Goal: Task Accomplishment & Management: Use online tool/utility

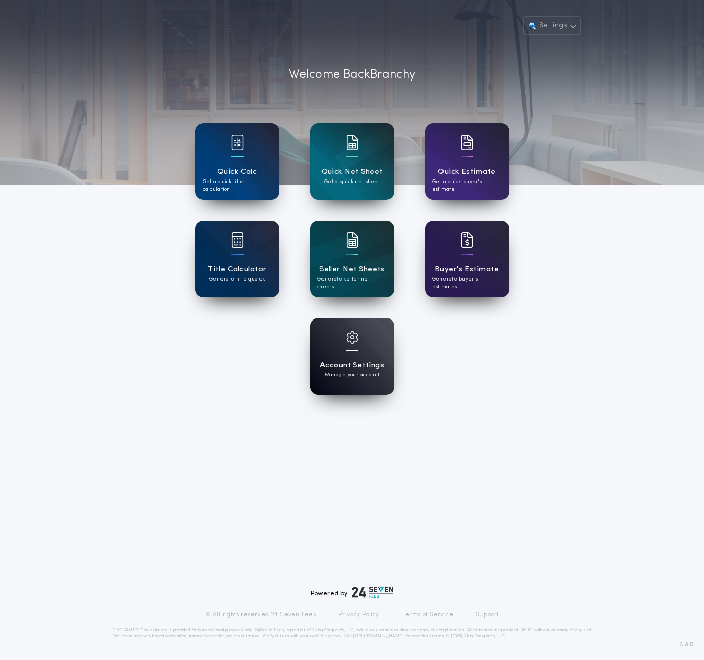
click at [364, 375] on p "Manage your account" at bounding box center [352, 375] width 55 height 8
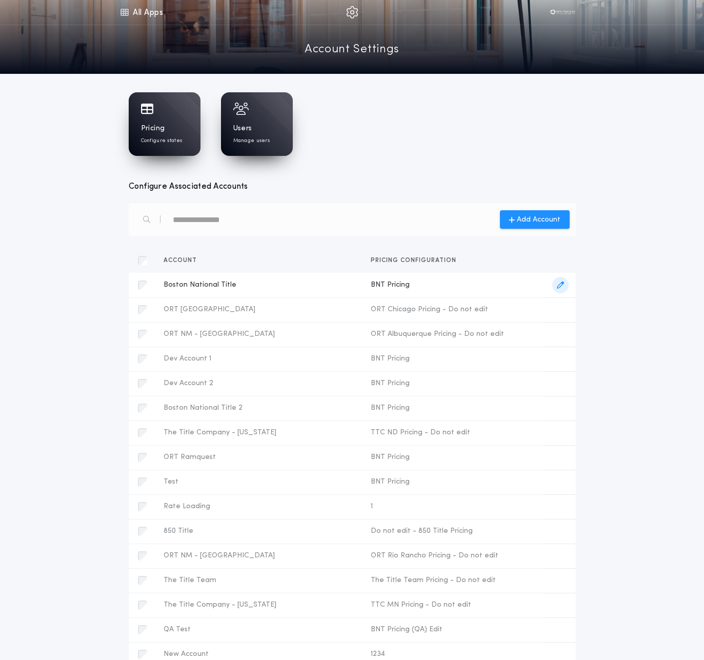
click at [556, 284] on span "button" at bounding box center [560, 285] width 16 height 16
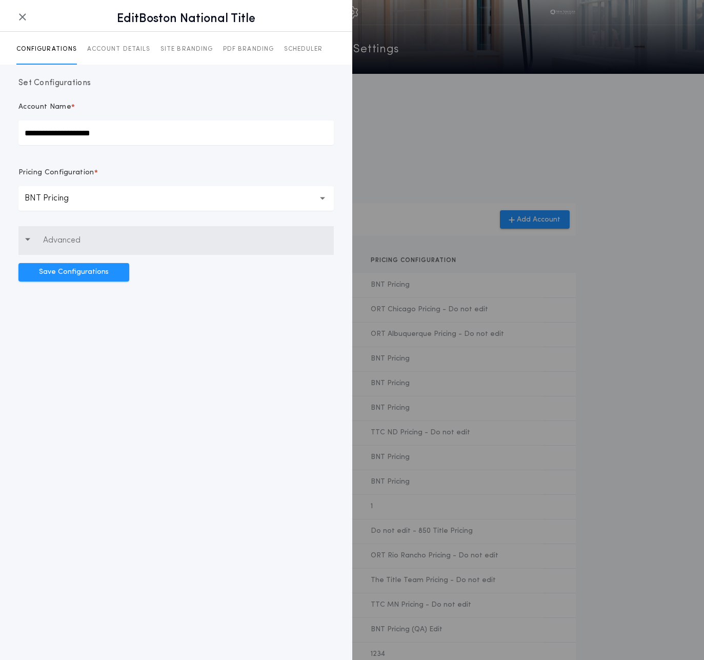
click at [74, 235] on p "Advanced" at bounding box center [61, 240] width 37 height 12
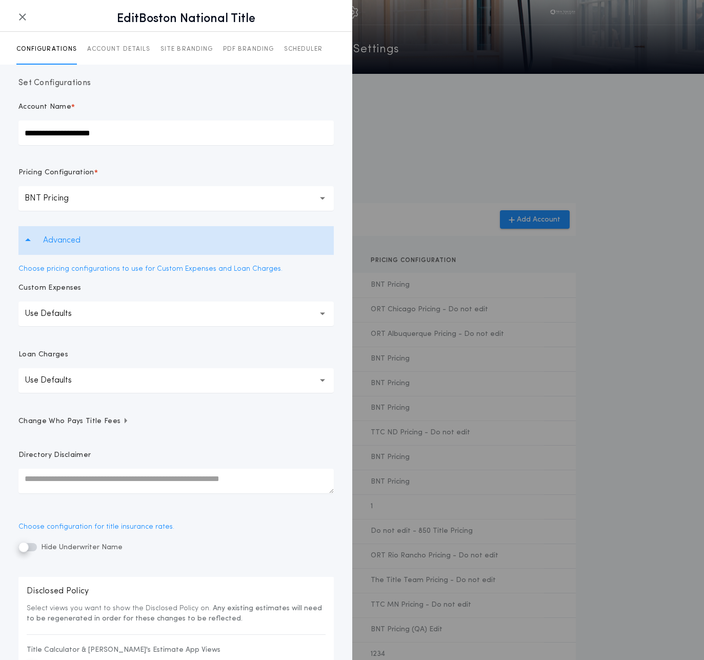
click at [74, 235] on p "Advanced" at bounding box center [61, 240] width 37 height 12
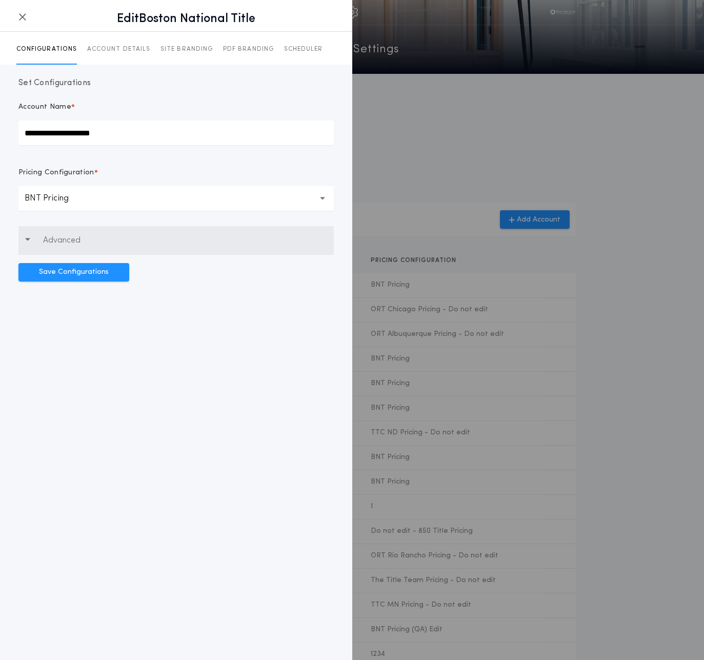
click at [67, 250] on button "Advanced" at bounding box center [175, 240] width 315 height 29
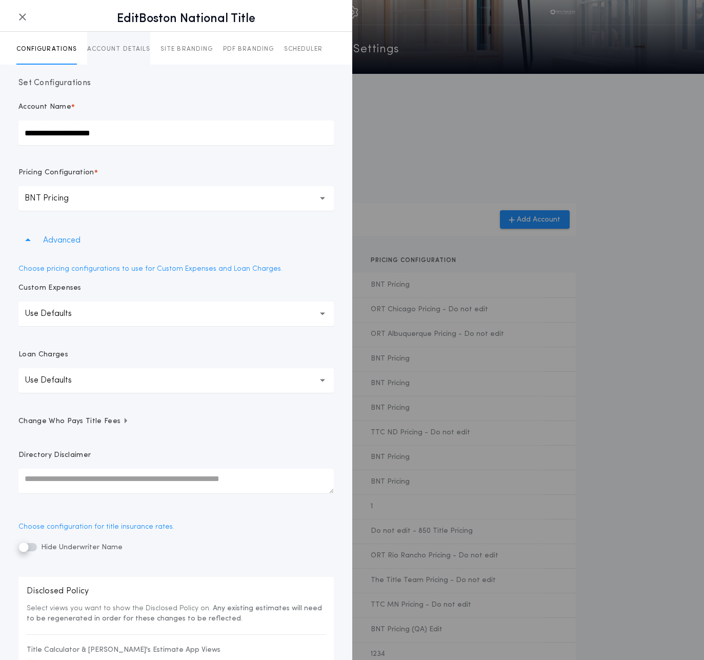
click at [120, 48] on p "ACCOUNT DETAILS" at bounding box center [118, 49] width 63 height 8
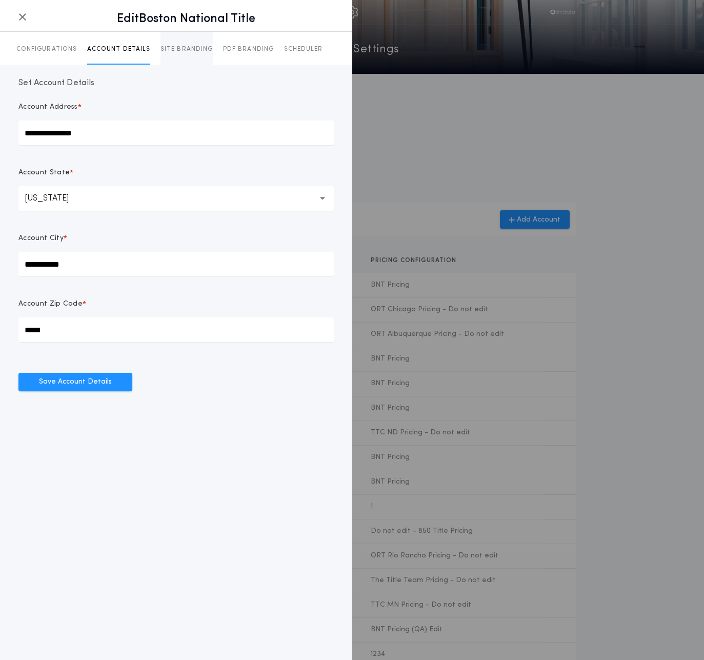
click at [178, 48] on p "SITE BRANDING" at bounding box center [187, 49] width 52 height 8
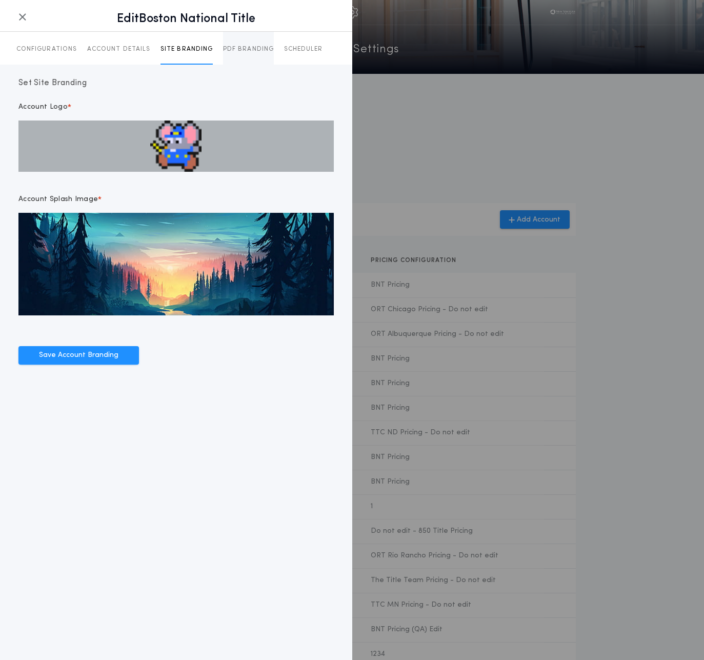
click at [238, 51] on p "PDF BRANDING" at bounding box center [248, 49] width 51 height 8
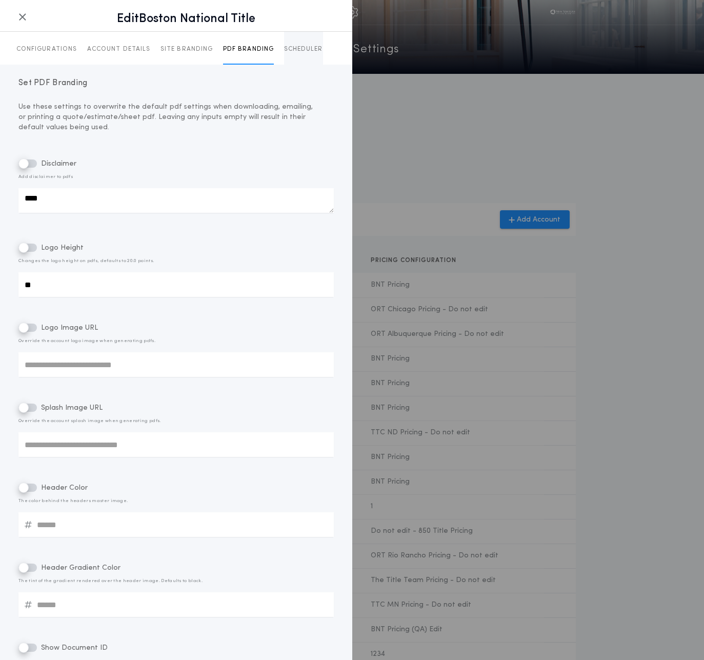
click at [292, 49] on p "SCHEDULER" at bounding box center [303, 49] width 39 height 8
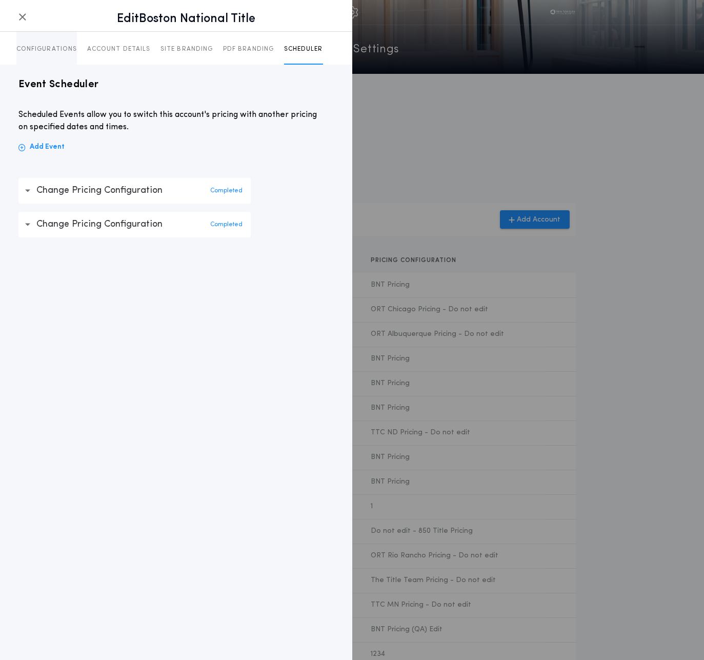
click at [48, 42] on button "CONFIGURATIONS" at bounding box center [46, 48] width 61 height 33
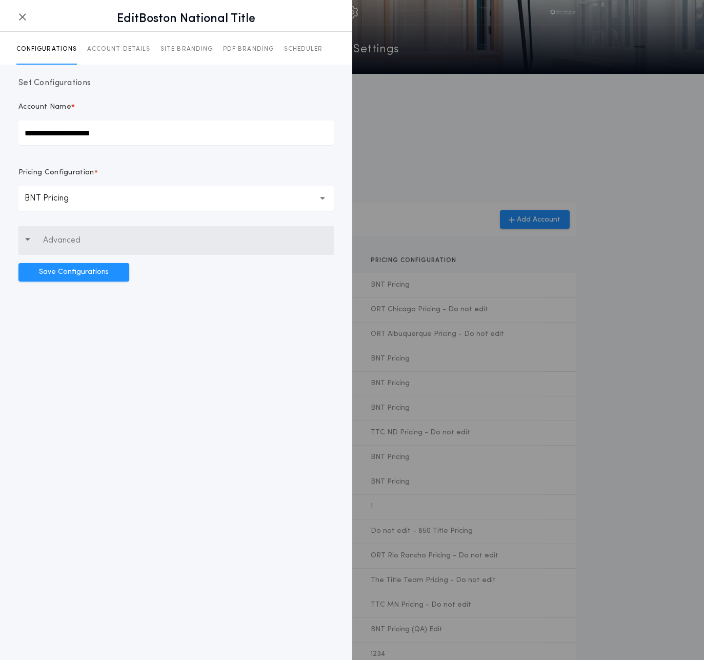
click at [61, 238] on p "Advanced" at bounding box center [61, 240] width 37 height 12
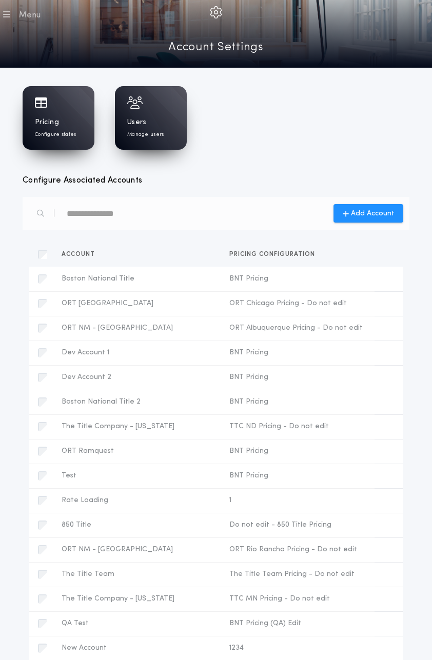
click at [55, 22] on div at bounding box center [236, 14] width 391 height 29
click at [8, 15] on icon "button" at bounding box center [6, 14] width 7 height 12
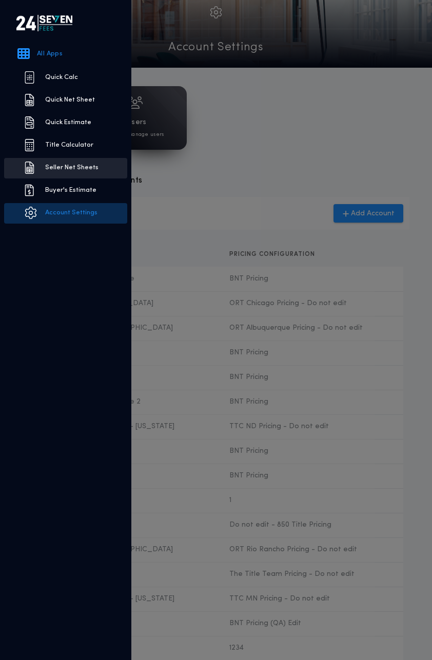
click at [55, 164] on link "Seller Net Sheets" at bounding box center [65, 168] width 123 height 21
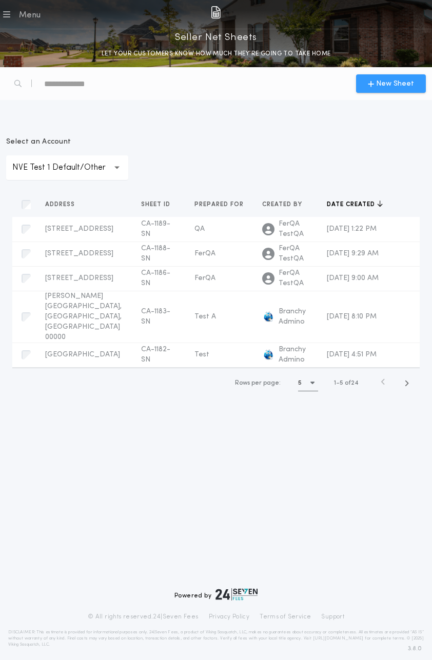
click at [374, 92] on button "New Sheet" at bounding box center [391, 83] width 70 height 18
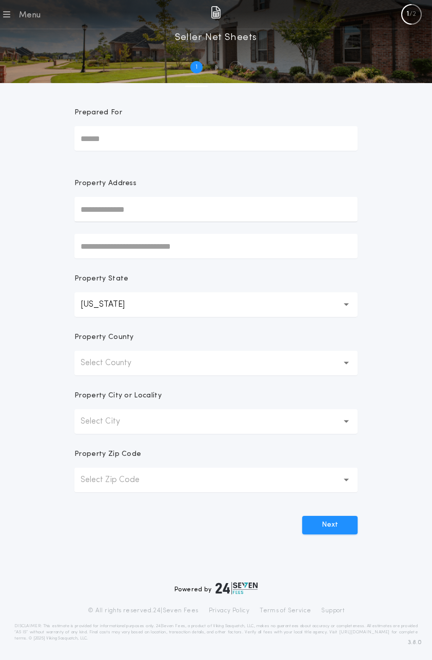
click at [185, 367] on button "Select County" at bounding box center [215, 363] width 283 height 25
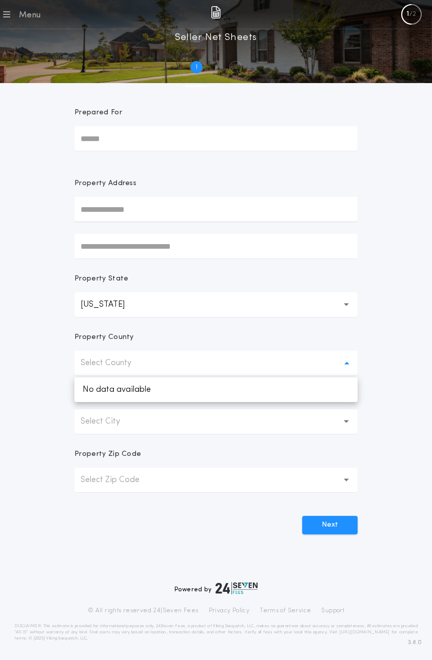
click at [126, 292] on button "[US_STATE] **" at bounding box center [215, 304] width 283 height 25
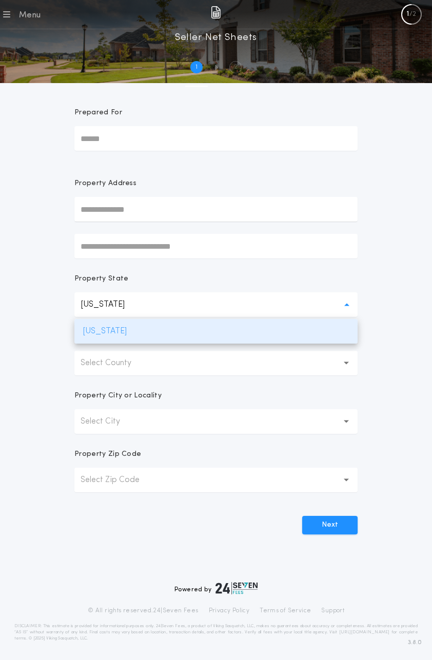
click at [124, 333] on p "[US_STATE]" at bounding box center [215, 331] width 283 height 25
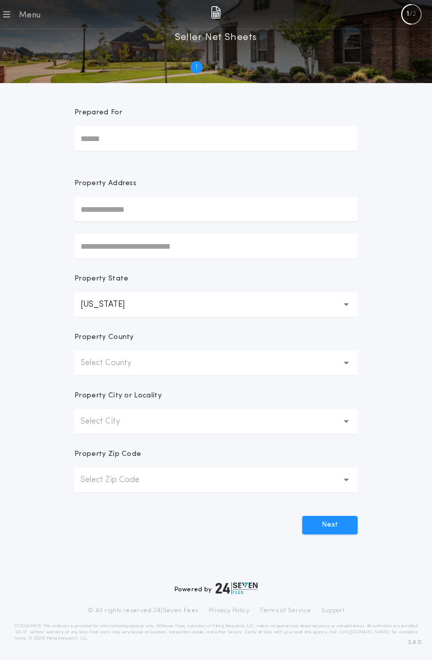
click at [130, 357] on p "Select County" at bounding box center [114, 363] width 67 height 12
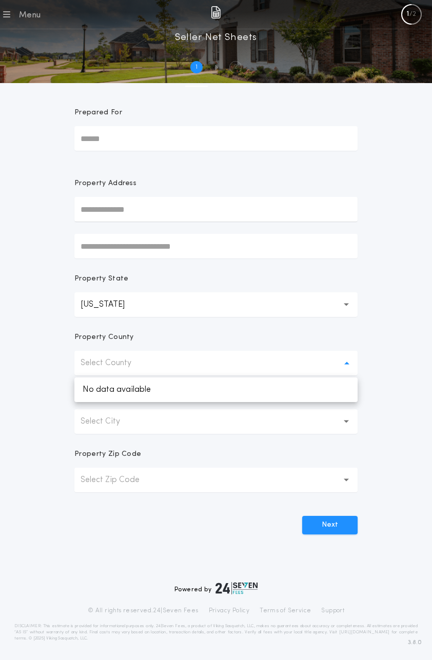
click at [122, 194] on label "Property Address" at bounding box center [215, 200] width 283 height 43
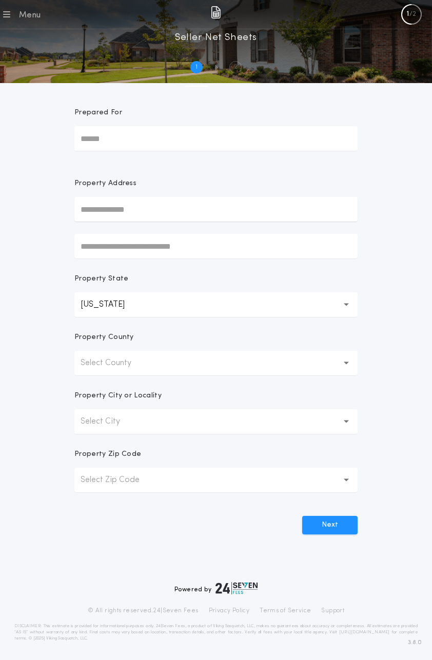
click at [118, 207] on input "text" at bounding box center [215, 209] width 283 height 25
click at [66, 276] on form "Prepared For Property Address Property State [US_STATE] ** Property County Sele…" at bounding box center [216, 308] width 308 height 451
click at [111, 218] on input "text" at bounding box center [215, 209] width 283 height 25
paste input "*****"
click at [121, 308] on p "[US_STATE]" at bounding box center [111, 305] width 61 height 12
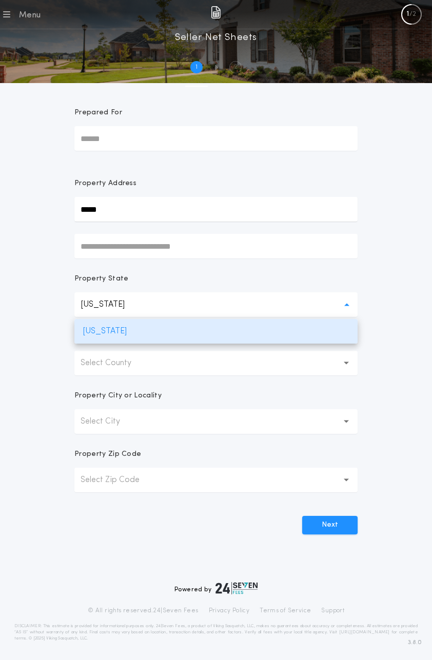
click at [121, 308] on p "[US_STATE]" at bounding box center [111, 305] width 61 height 12
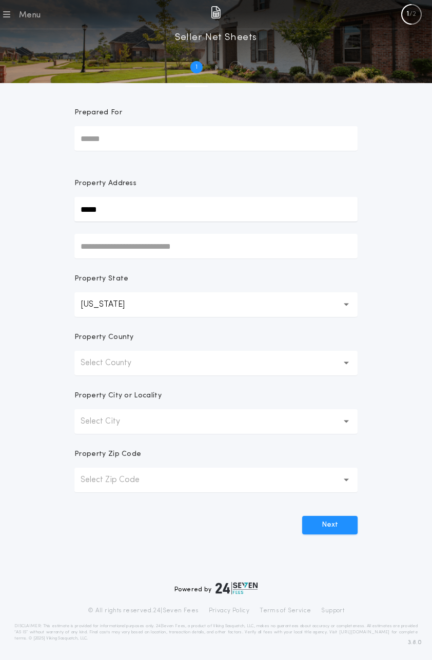
click at [117, 367] on p "Select County" at bounding box center [114, 363] width 67 height 12
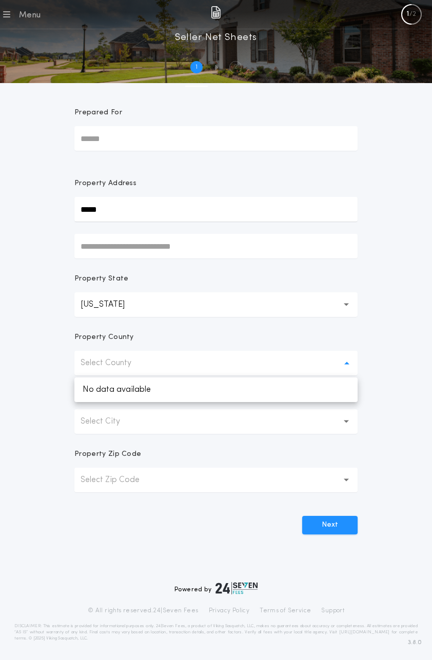
click at [115, 366] on p "Select County" at bounding box center [114, 363] width 67 height 12
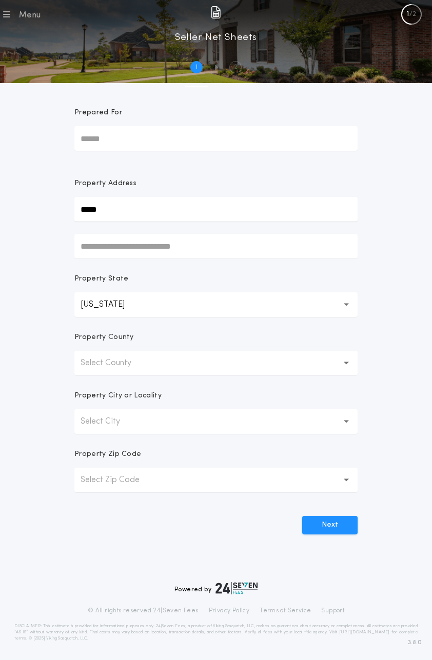
click at [92, 213] on input "*****" at bounding box center [215, 209] width 283 height 25
paste input "**********"
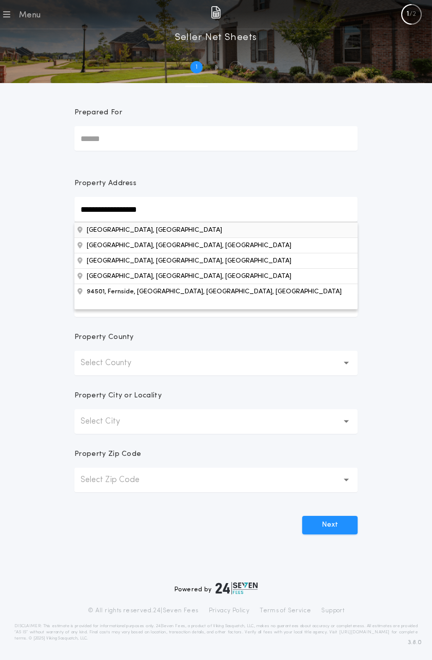
click at [150, 230] on button "[GEOGRAPHIC_DATA], [GEOGRAPHIC_DATA]" at bounding box center [215, 229] width 283 height 15
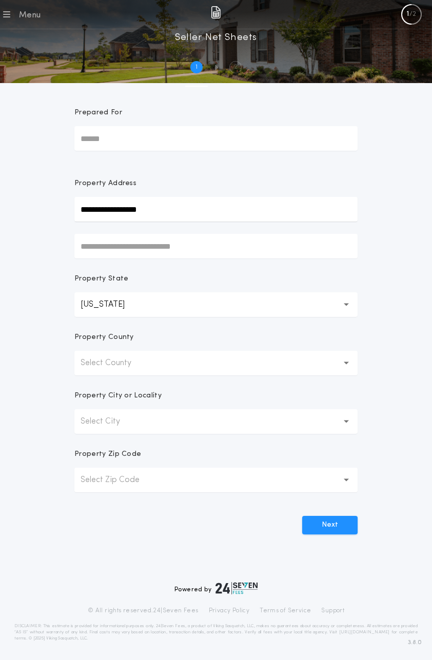
type input "*****"
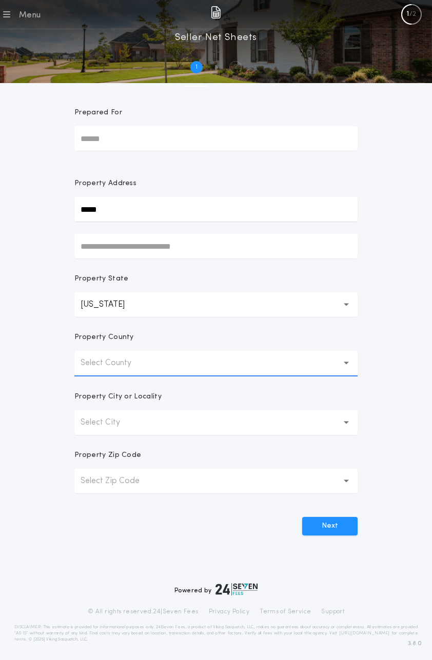
click at [139, 356] on button "Select County" at bounding box center [215, 363] width 283 height 25
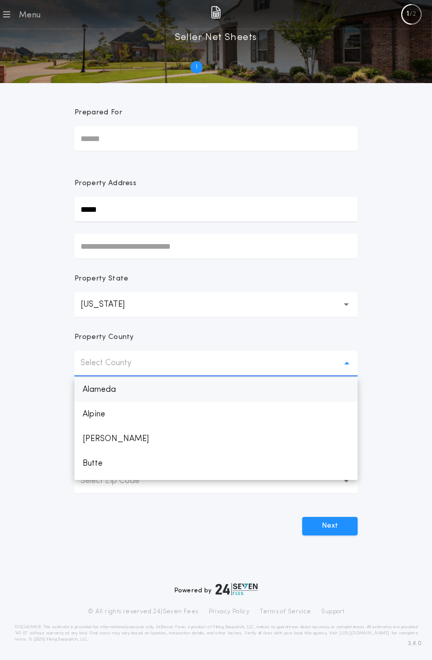
click at [126, 394] on p "Alameda" at bounding box center [215, 390] width 283 height 25
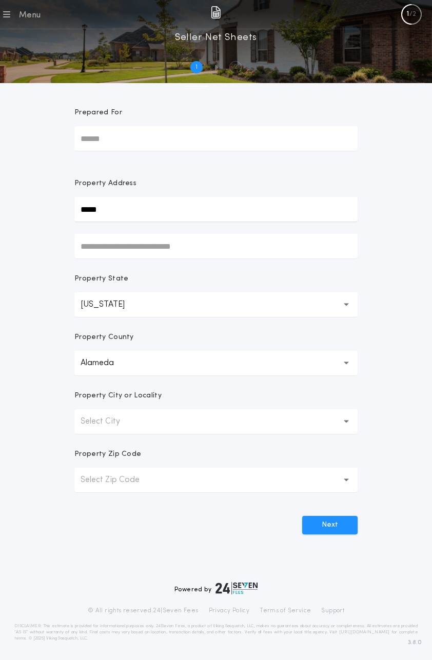
click at [128, 416] on p "Select City" at bounding box center [109, 422] width 56 height 12
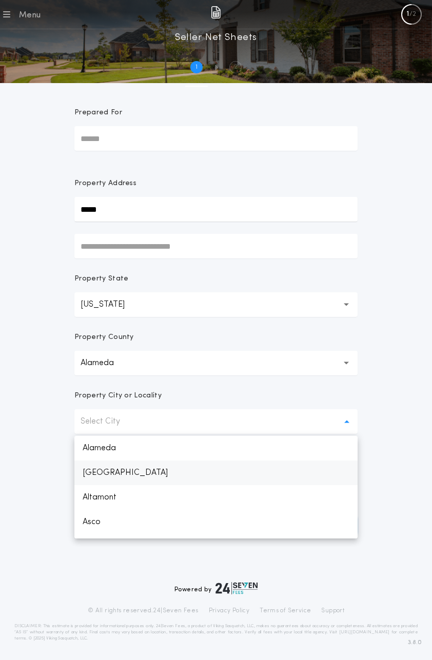
click at [122, 458] on p "Alameda" at bounding box center [215, 448] width 283 height 25
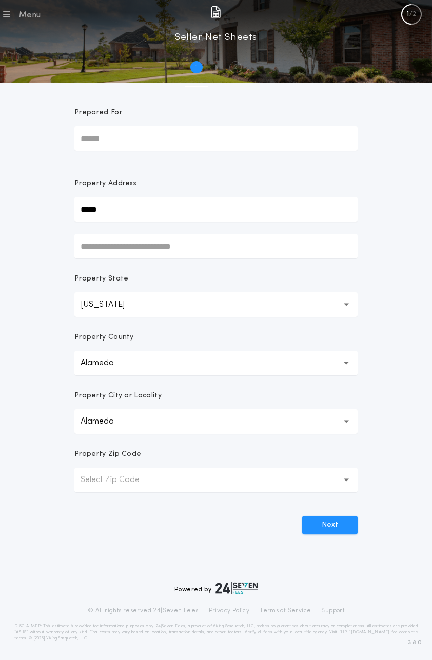
click at [174, 484] on button "Select Zip Code" at bounding box center [215, 480] width 283 height 25
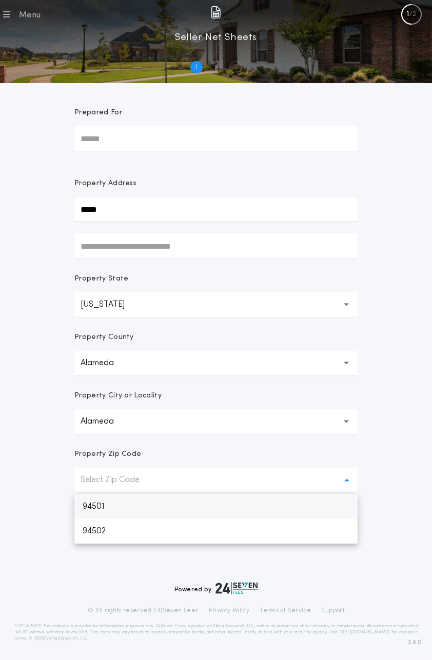
click at [149, 511] on p "94501" at bounding box center [215, 507] width 283 height 25
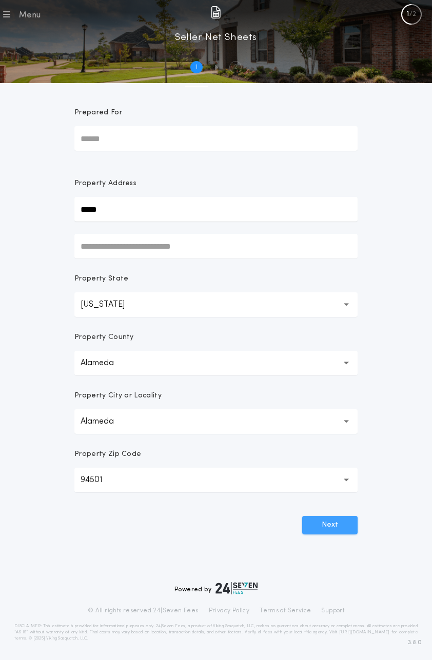
click at [321, 530] on button "Next" at bounding box center [329, 525] width 55 height 18
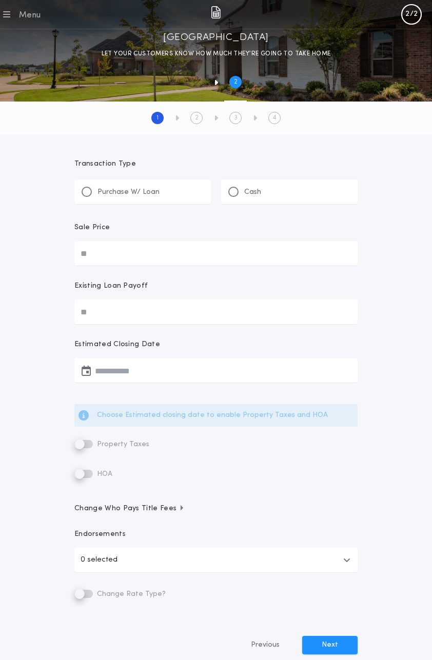
click at [91, 196] on div "Purchase W/ Loan" at bounding box center [121, 192] width 78 height 11
click at [96, 254] on input "Sale Price" at bounding box center [215, 253] width 283 height 25
type input "********"
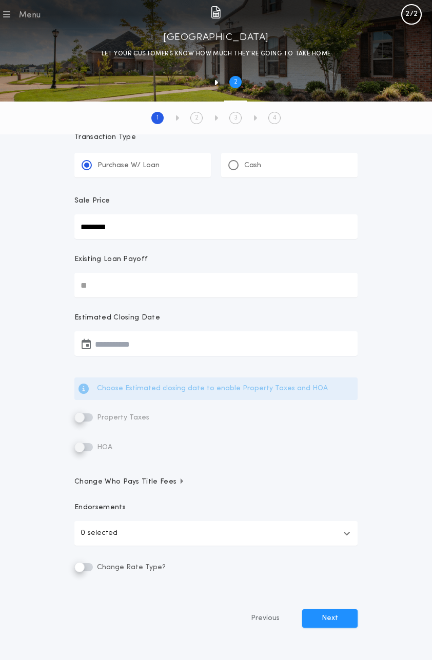
scroll to position [36, 0]
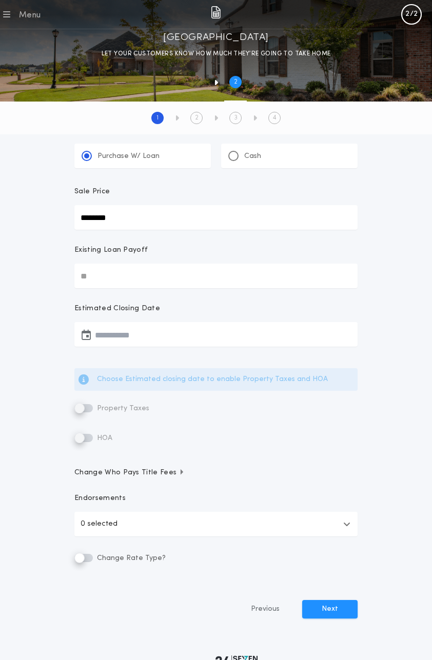
click at [128, 337] on button "button" at bounding box center [215, 334] width 283 height 25
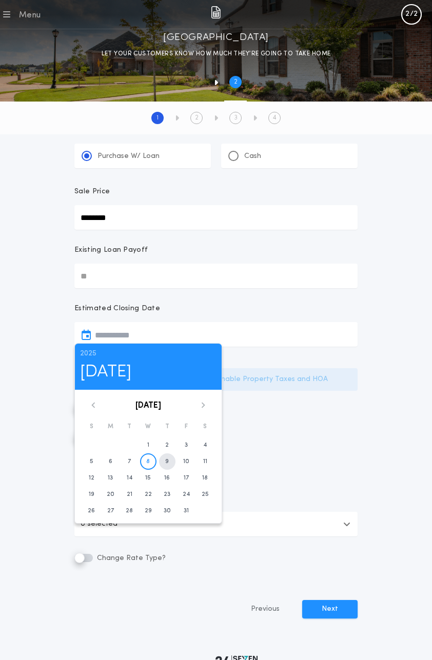
click at [166, 459] on time "9" at bounding box center [167, 462] width 4 height 8
type input "**********"
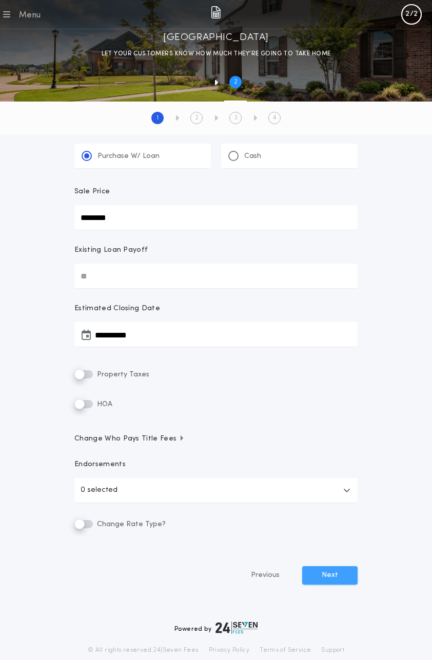
click at [330, 579] on button "Next" at bounding box center [329, 575] width 55 height 18
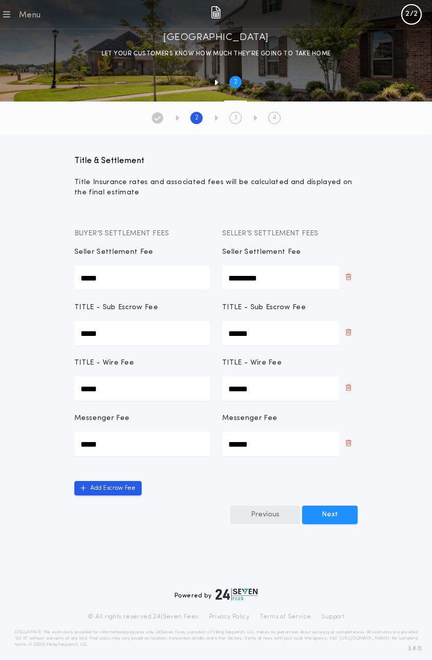
click at [275, 516] on button "Previous" at bounding box center [265, 515] width 70 height 18
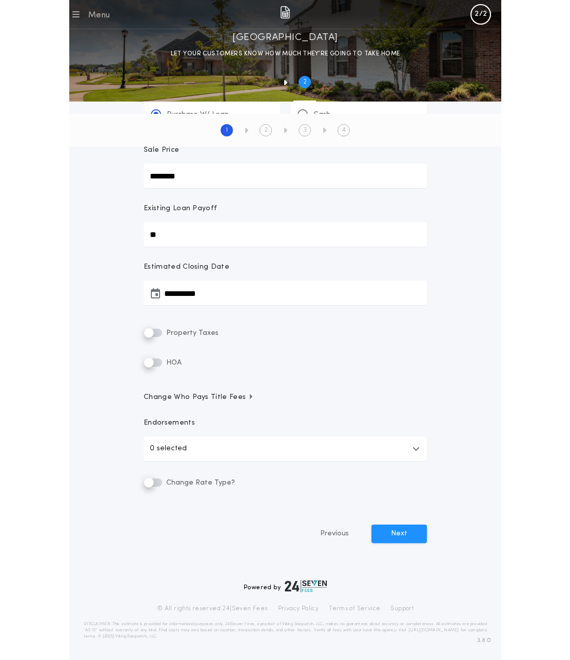
scroll to position [84, 0]
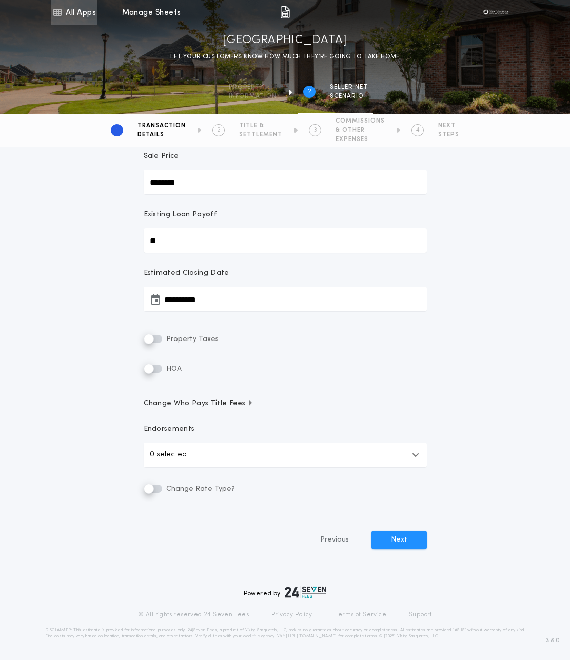
click at [78, 9] on link "All Apps" at bounding box center [74, 12] width 46 height 25
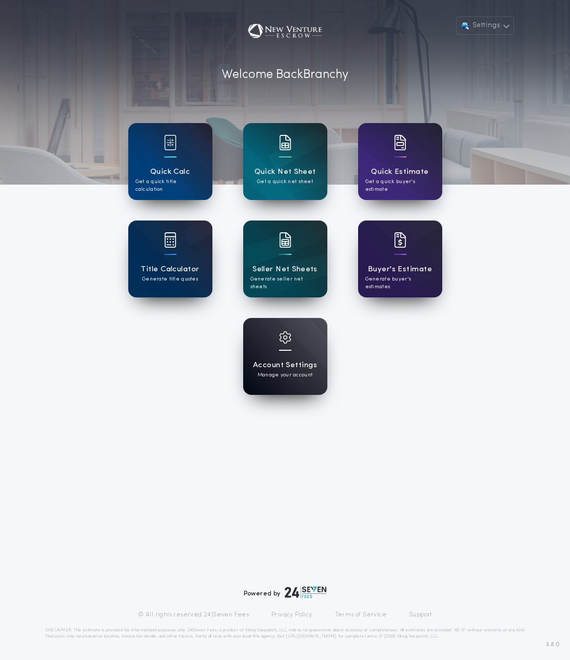
click at [281, 358] on div "Account Settings Manage your account" at bounding box center [285, 356] width 84 height 77
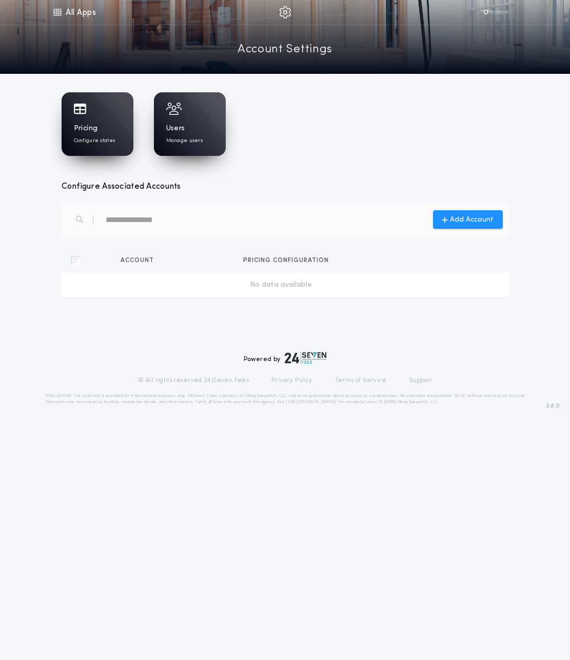
click at [83, 137] on p "Configure states" at bounding box center [95, 141] width 42 height 8
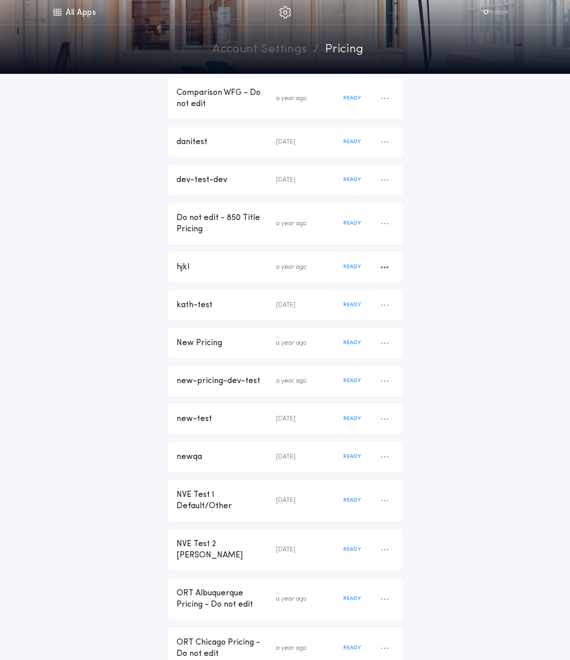
scroll to position [726, 0]
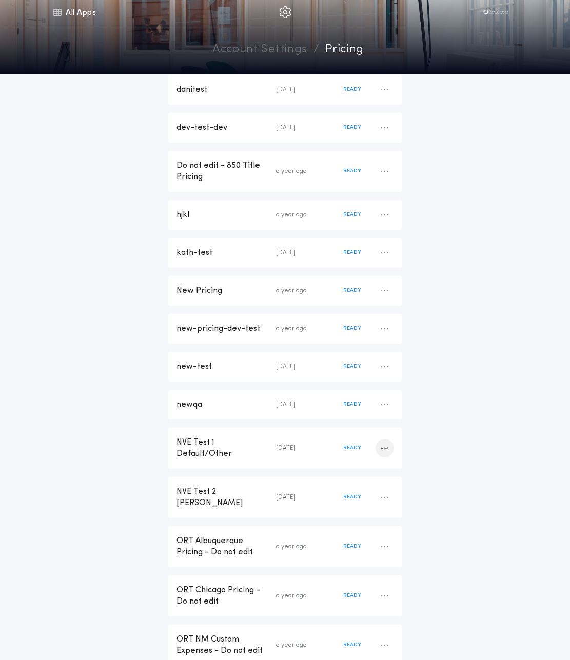
click at [381, 448] on icon "button" at bounding box center [385, 448] width 8 height 1
click at [267, 437] on div "NVE Test 1 Default/Other" at bounding box center [226, 448] width 100 height 23
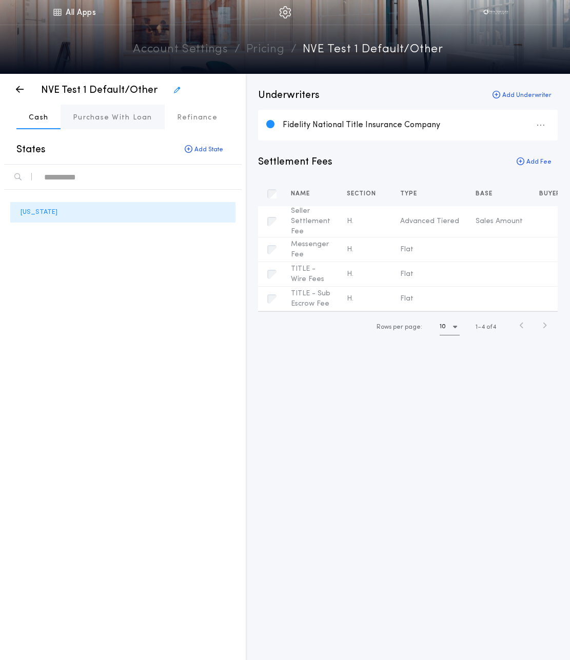
click at [107, 112] on button "Purchase With Loan" at bounding box center [113, 117] width 104 height 25
click at [42, 120] on p "Cash" at bounding box center [38, 118] width 19 height 10
drag, startPoint x: 452, startPoint y: 127, endPoint x: 279, endPoint y: 125, distance: 173.9
click at [279, 125] on div "Fidelity National Title Insurance Company" at bounding box center [408, 125] width 300 height 31
click at [185, 118] on p "Refinance" at bounding box center [197, 118] width 41 height 10
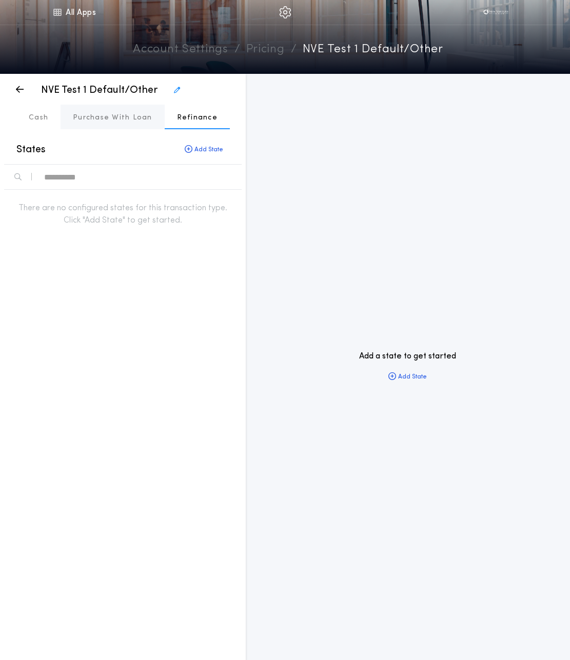
click at [115, 125] on button "Purchase With Loan" at bounding box center [113, 117] width 104 height 25
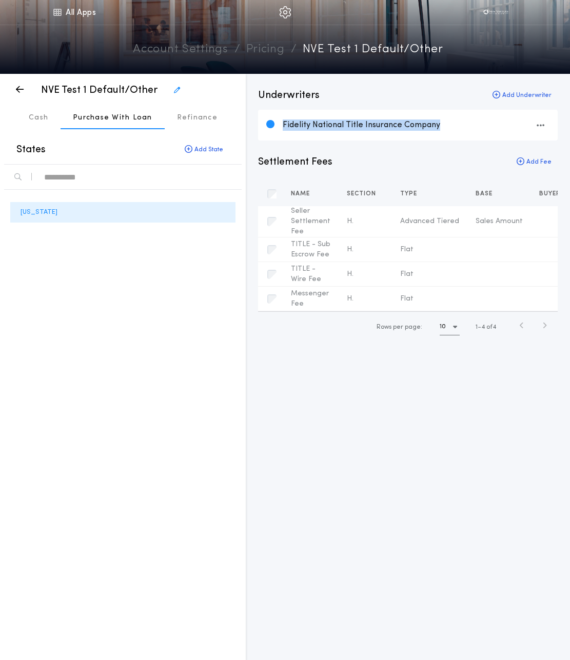
drag, startPoint x: 447, startPoint y: 126, endPoint x: 275, endPoint y: 126, distance: 171.8
click at [275, 126] on div "Fidelity National Title Insurance Company" at bounding box center [408, 125] width 300 height 31
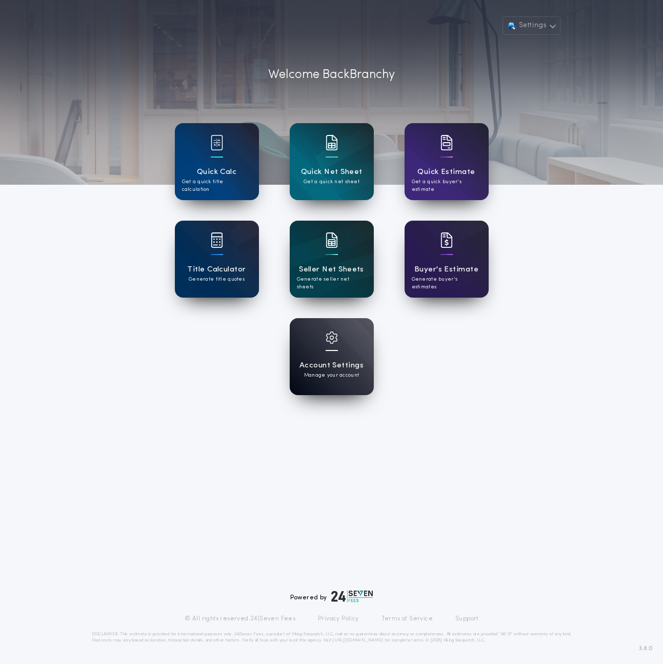
click at [351, 265] on h1 "Seller Net Sheets" at bounding box center [331, 270] width 65 height 12
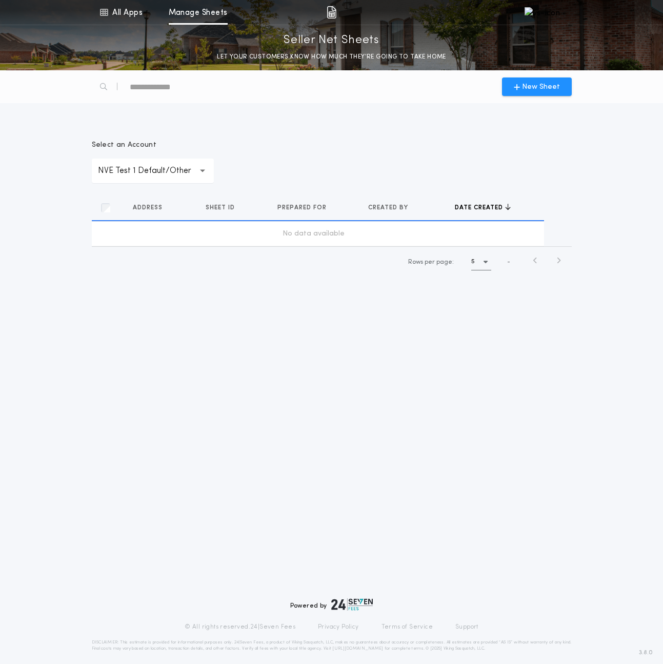
click at [248, 96] on div "New Sheet" at bounding box center [332, 86] width 492 height 33
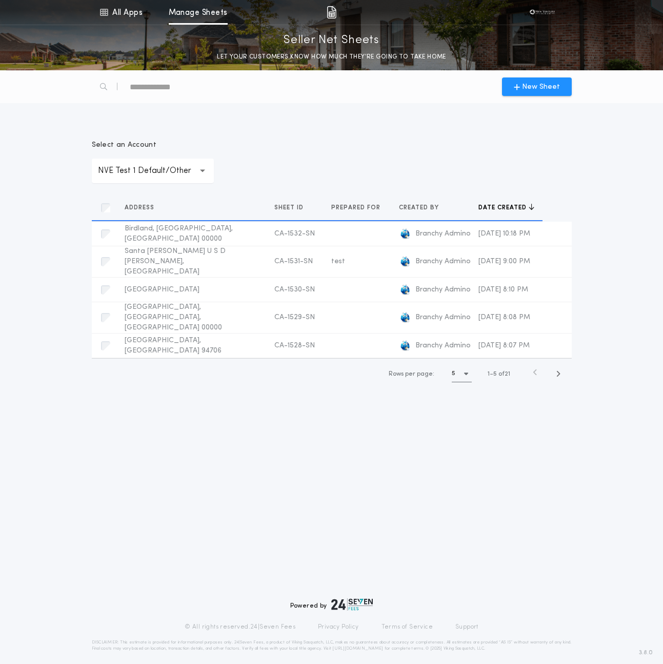
click at [170, 92] on div "text" at bounding box center [174, 86] width 88 height 16
paste div "**********"
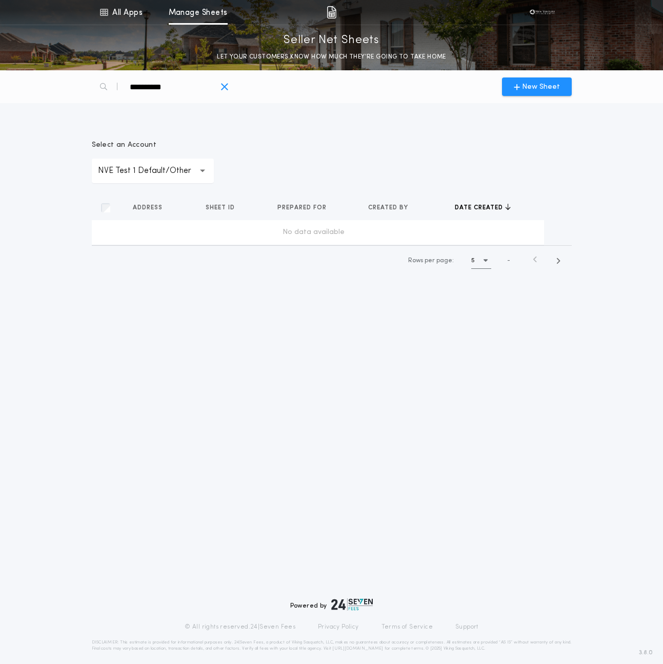
type div "**********"
click at [224, 87] on icon "button" at bounding box center [225, 87] width 8 height 11
